Goal: Information Seeking & Learning: Understand process/instructions

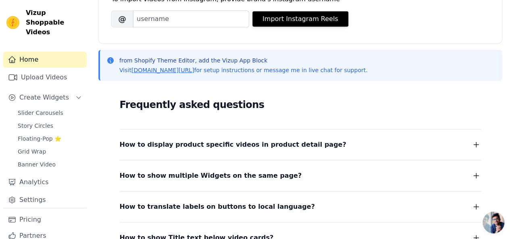
scroll to position [131, 0]
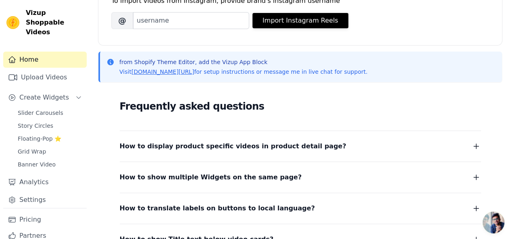
click at [292, 149] on span "How to display product specific videos in product detail page?" at bounding box center [233, 146] width 226 height 11
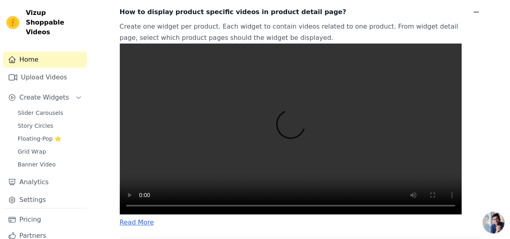
scroll to position [427, 0]
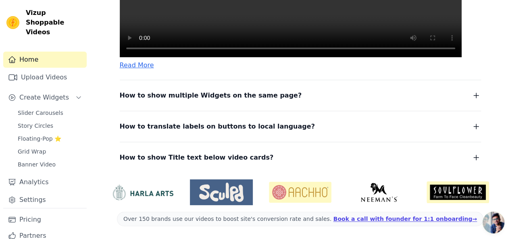
drag, startPoint x: 189, startPoint y: 120, endPoint x: 278, endPoint y: 122, distance: 88.3
click at [190, 120] on dl "How to display product specific videos in product detail page? Create one widge…" at bounding box center [300, 1] width 361 height 324
click at [296, 101] on button "How to show multiple Widgets on the same page?" at bounding box center [300, 95] width 361 height 11
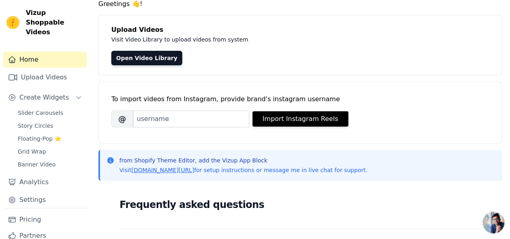
scroll to position [41, 0]
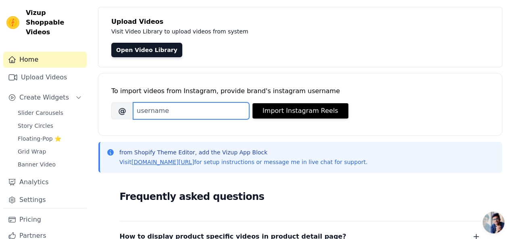
click at [167, 110] on input "Brand's Instagram Username" at bounding box center [191, 110] width 116 height 17
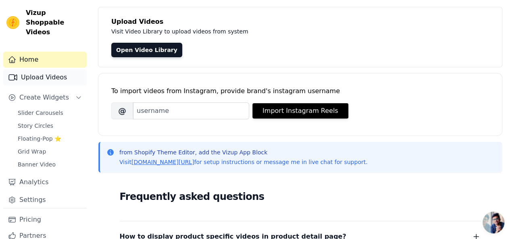
click at [48, 69] on link "Upload Videos" at bounding box center [44, 77] width 83 height 16
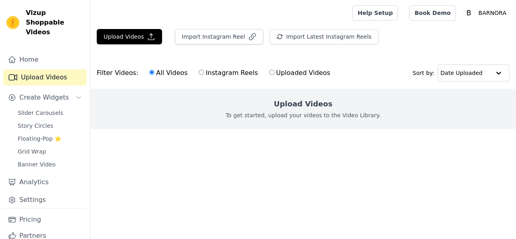
click at [42, 52] on link "Home" at bounding box center [44, 60] width 83 height 16
